Goal: Task Accomplishment & Management: Manage account settings

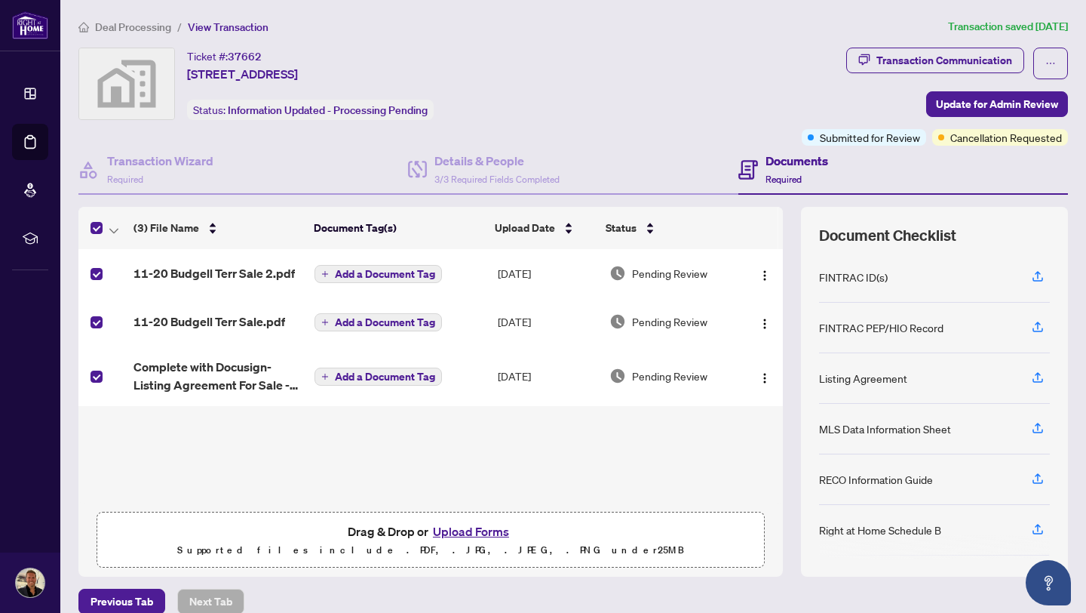
scroll to position [18, 0]
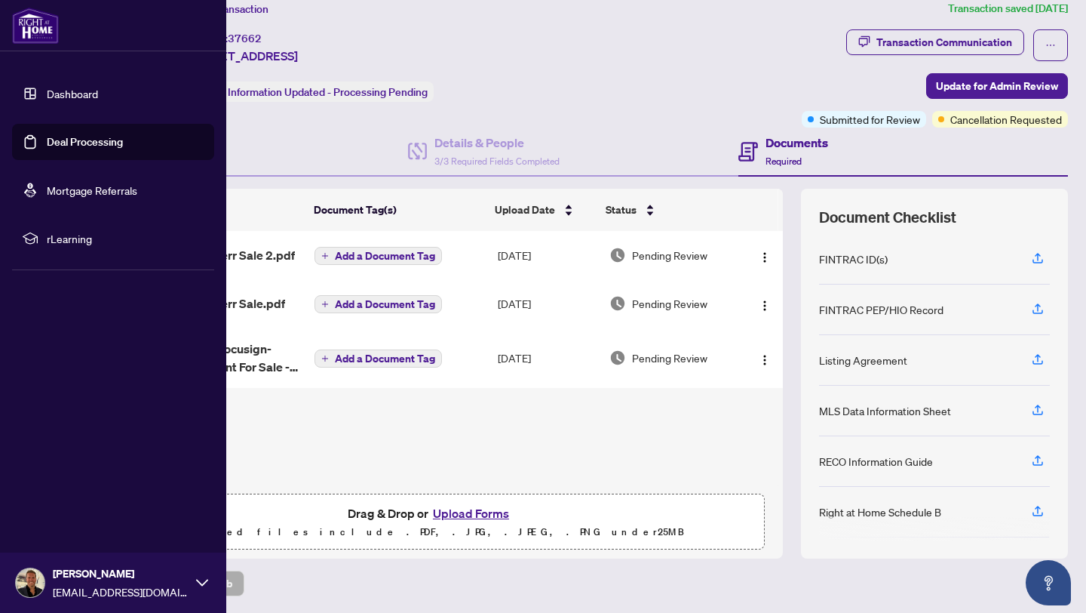
click at [66, 88] on link "Dashboard" at bounding box center [72, 94] width 51 height 14
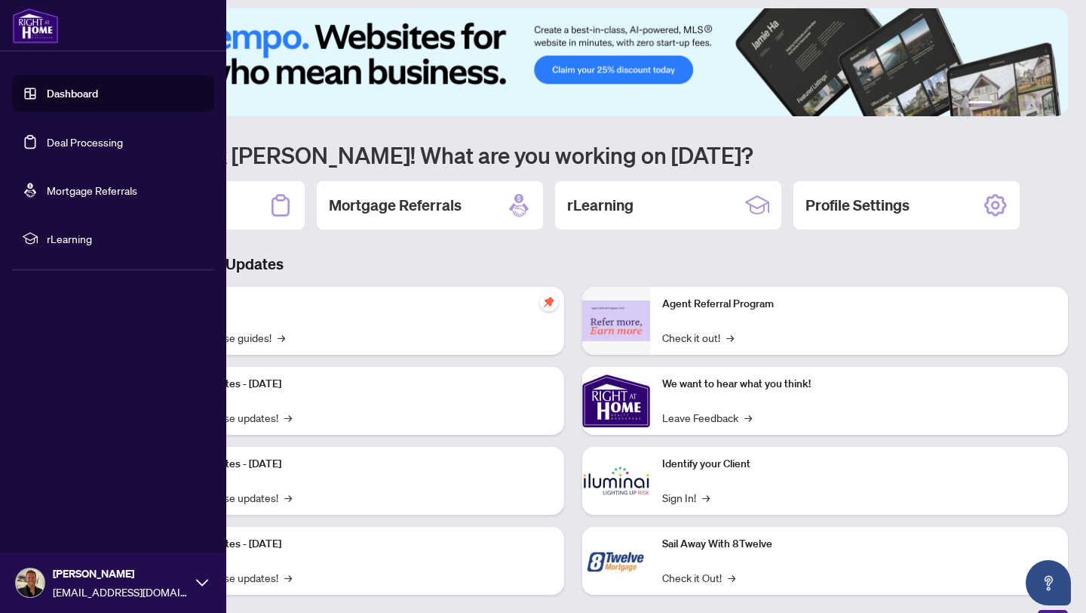
scroll to position [18, 0]
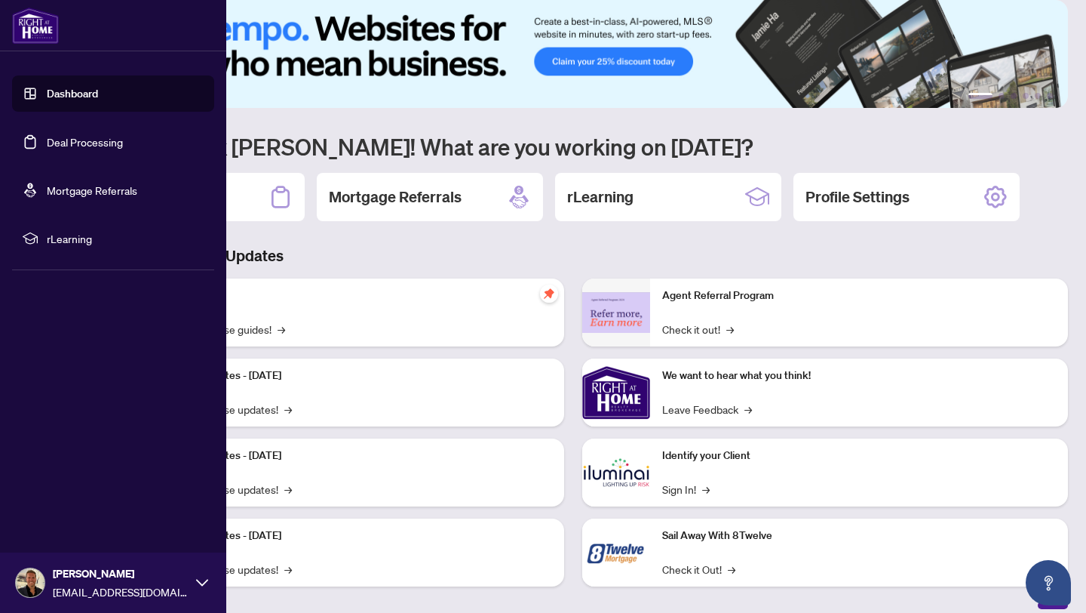
click at [72, 145] on link "Deal Processing" at bounding box center [85, 142] width 76 height 14
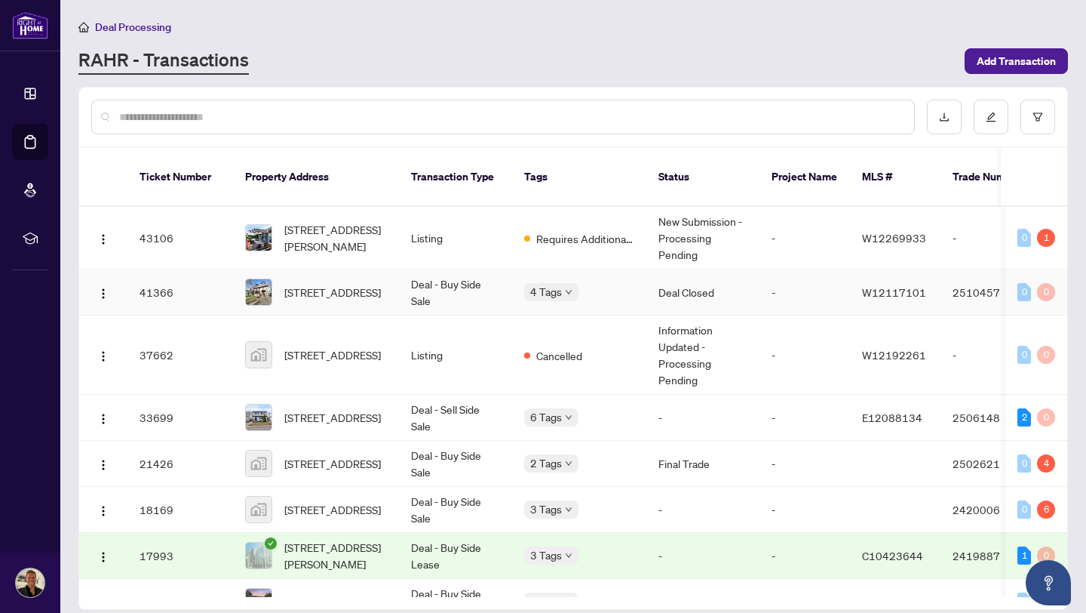
click at [561, 275] on div "Approved" at bounding box center [599, 282] width 133 height 18
click at [404, 269] on td "Deal - Buy Side Sale" at bounding box center [455, 292] width 113 height 46
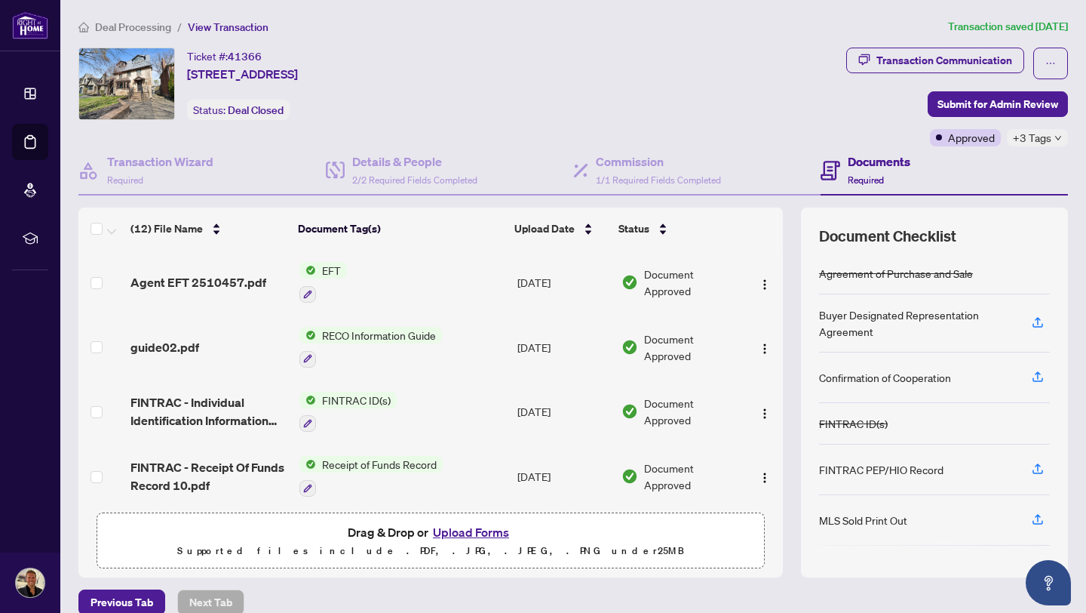
click at [340, 267] on span "EFT" at bounding box center [331, 270] width 31 height 17
click at [669, 278] on span "Document Approved" at bounding box center [692, 282] width 96 height 33
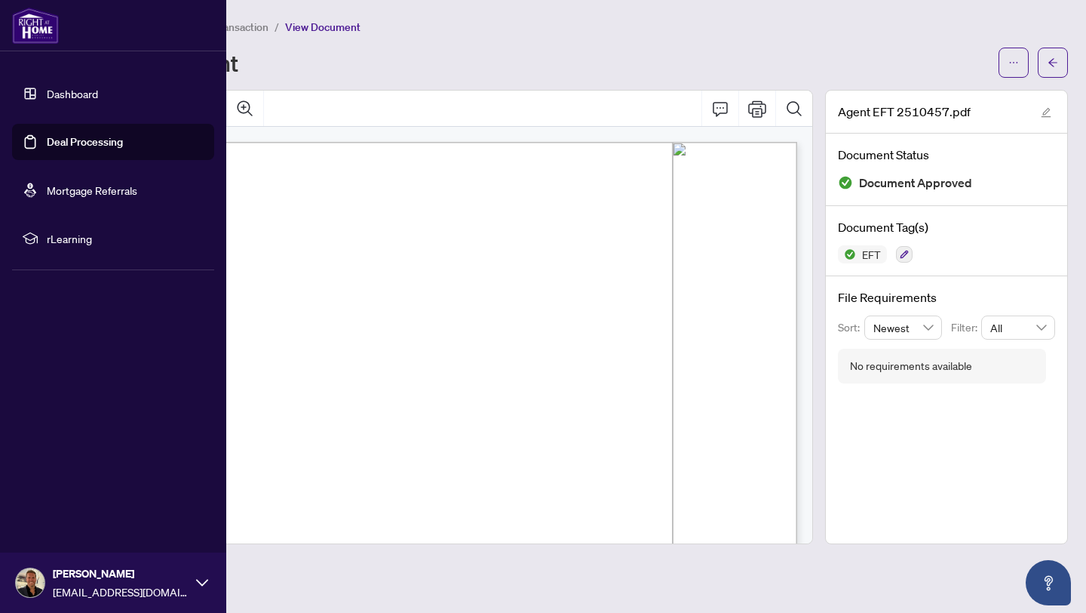
click at [81, 136] on link "Deal Processing" at bounding box center [85, 142] width 76 height 14
